Goal: Use online tool/utility: Utilize a website feature to perform a specific function

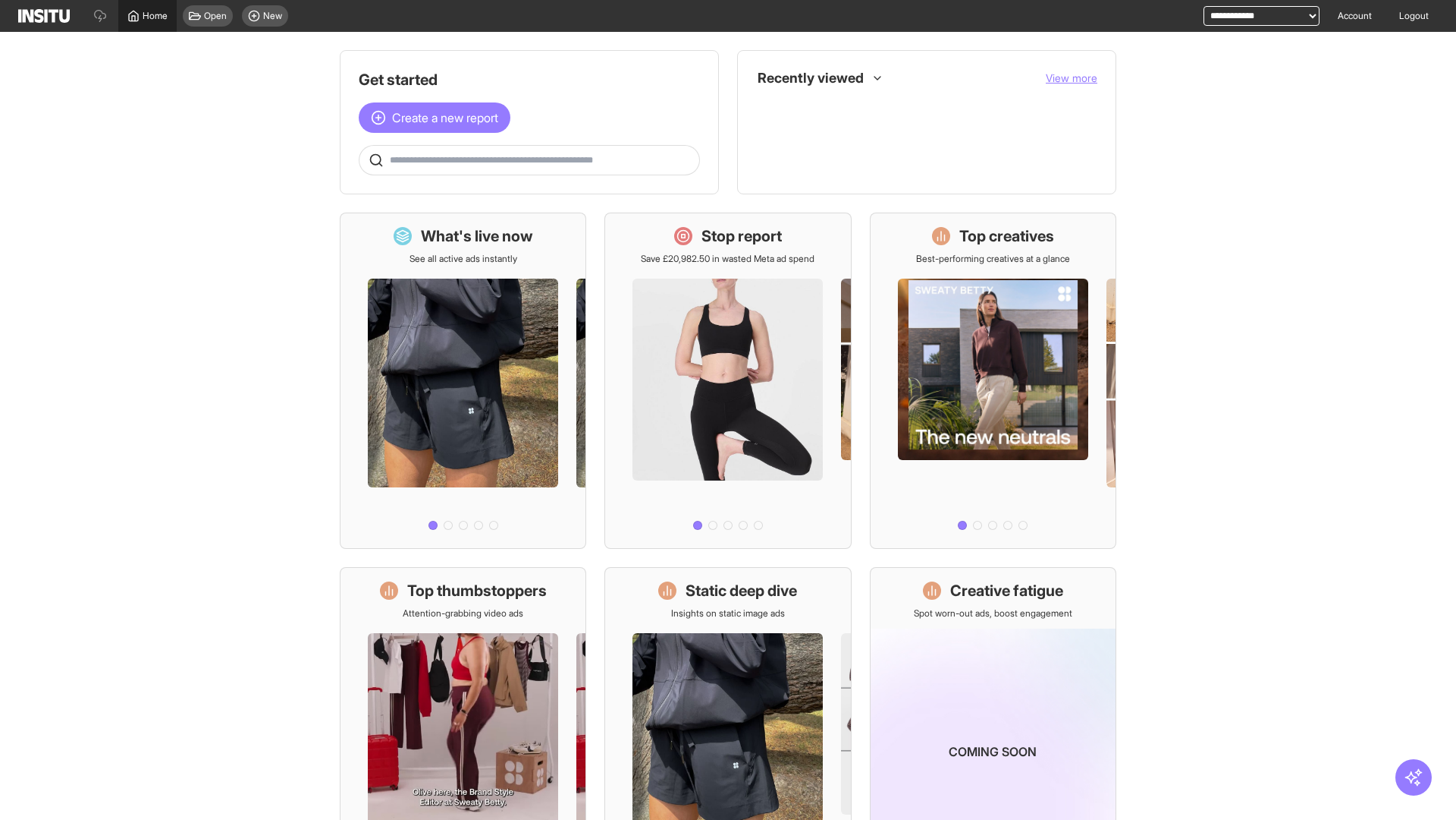
click at [148, 16] on span "Home" at bounding box center [155, 16] width 25 height 12
click at [438, 117] on span "Create a new report" at bounding box center [444, 117] width 106 height 18
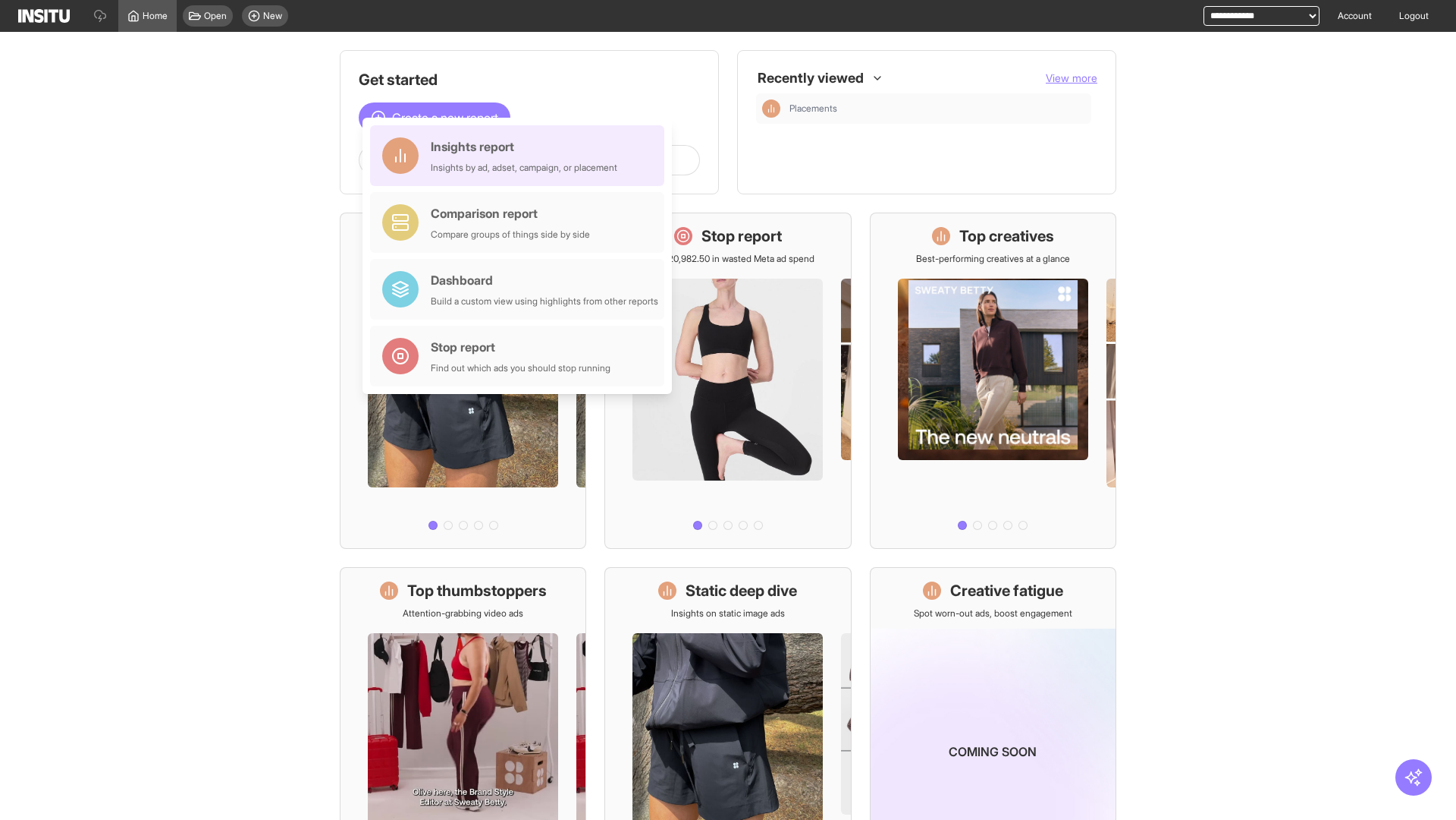
click at [521, 156] on div "Insights report Insights by ad, adset, campaign, or placement" at bounding box center [524, 155] width 187 height 36
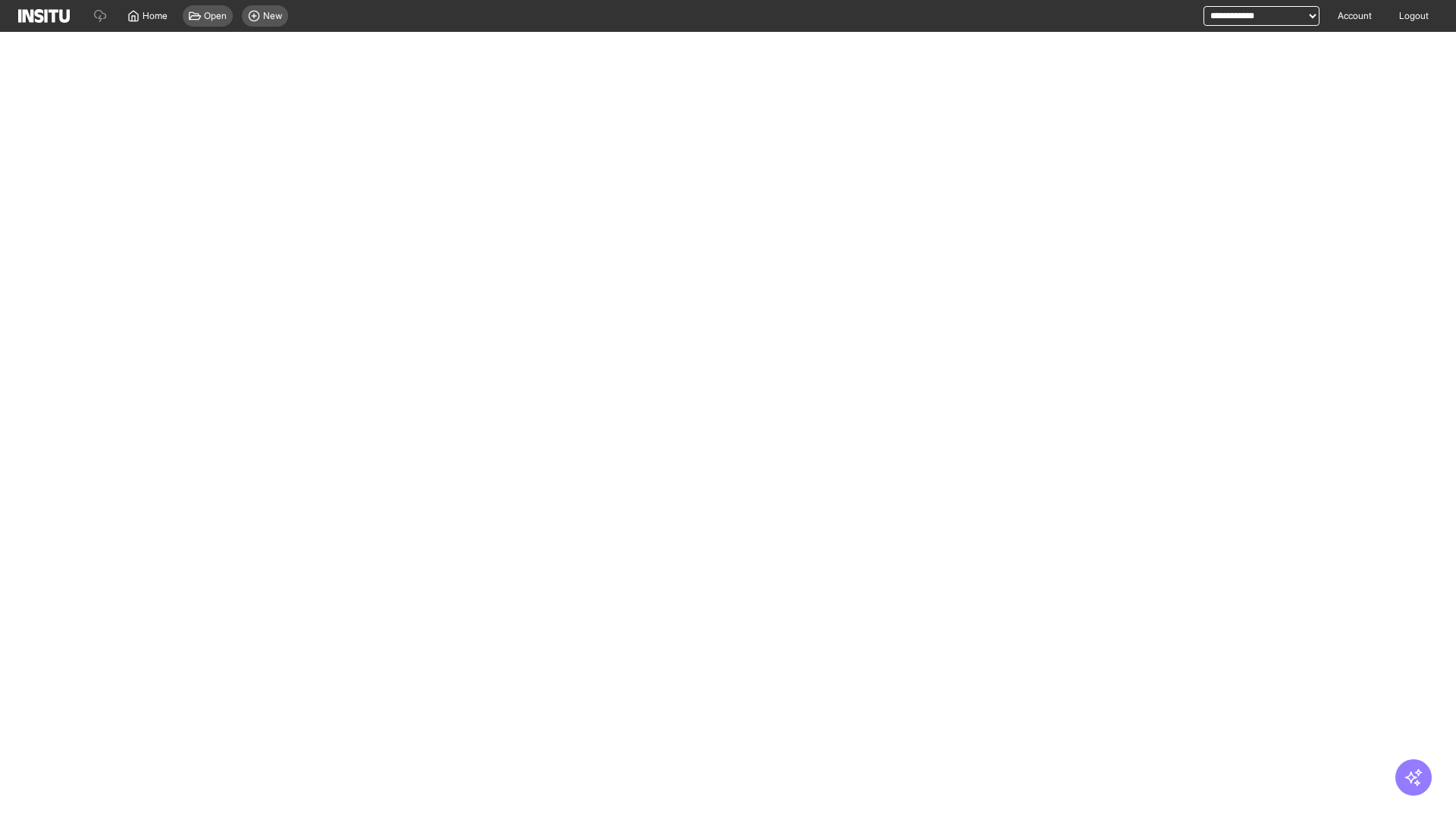
select select "**"
